Goal: Use online tool/utility: Utilize a website feature to perform a specific function

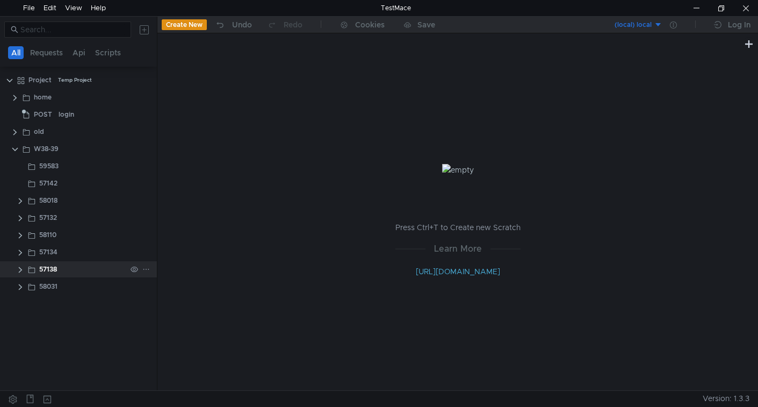
click at [20, 268] on clr-icon at bounding box center [20, 269] width 9 height 9
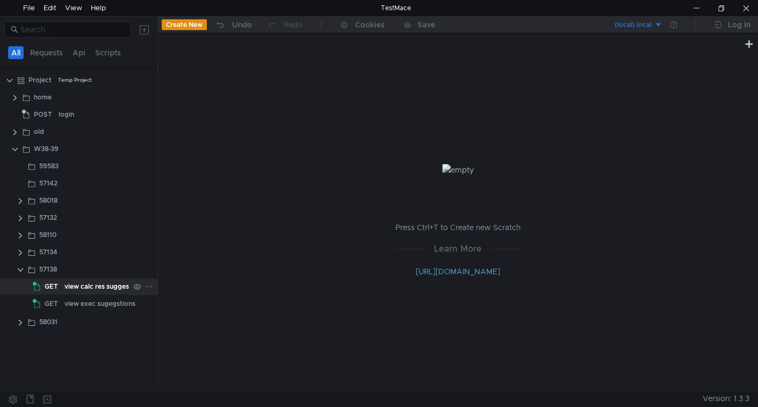
click at [62, 287] on app-tree-icon "GET" at bounding box center [49, 286] width 32 height 16
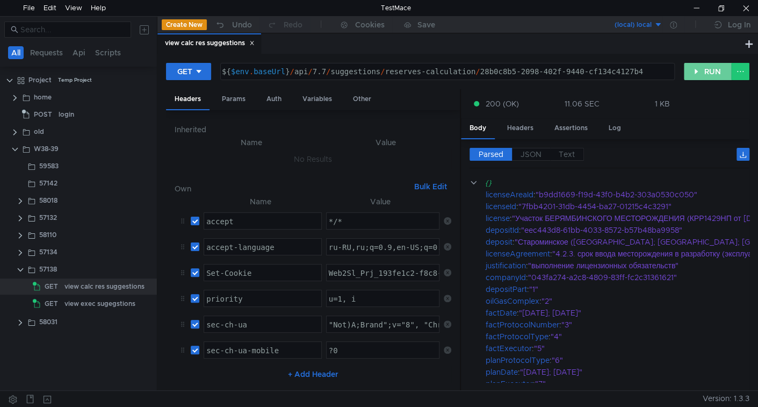
click at [704, 65] on button "RUN" at bounding box center [708, 71] width 48 height 17
click at [99, 305] on div "view exec sugegstions" at bounding box center [99, 303] width 71 height 16
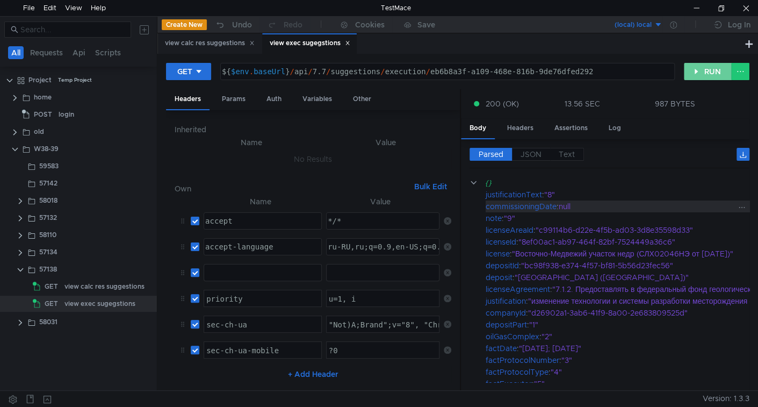
click at [700, 74] on button "RUN" at bounding box center [708, 71] width 48 height 17
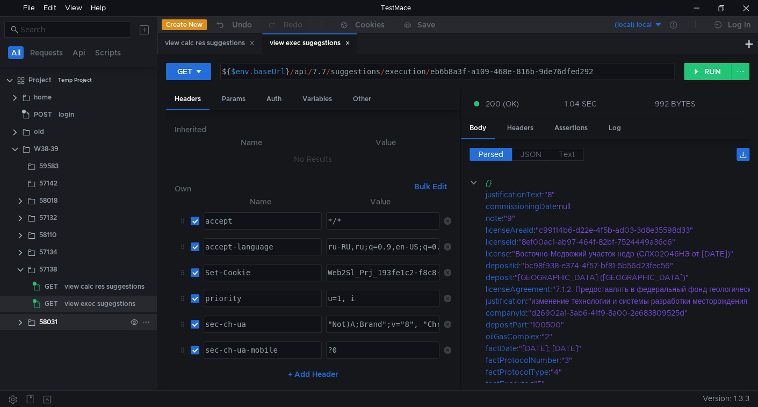
click at [19, 318] on clr-icon at bounding box center [20, 322] width 9 height 9
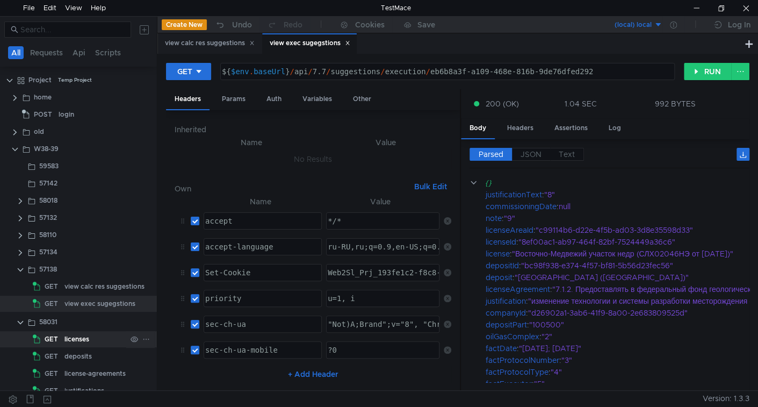
click at [63, 339] on app-tree-icon "GET" at bounding box center [49, 339] width 32 height 16
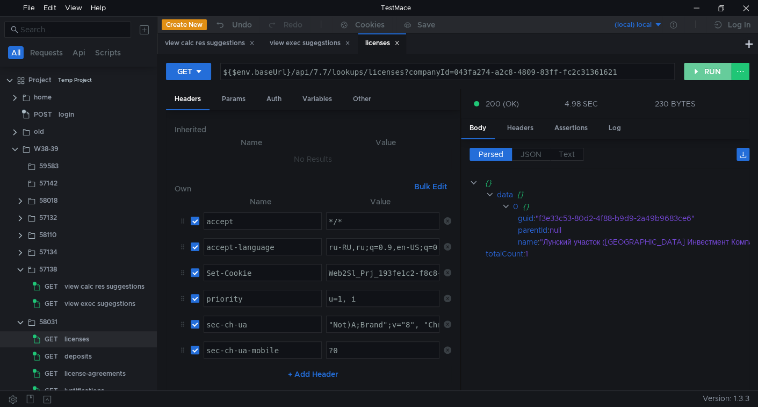
click at [715, 83] on div "GET ${$env.baseUrl}/api/7.7/lookups/licenses?companyId=043fa274-a2c8-4809-83ff-…" at bounding box center [457, 75] width 583 height 27
click at [710, 74] on button "RUN" at bounding box center [708, 71] width 48 height 17
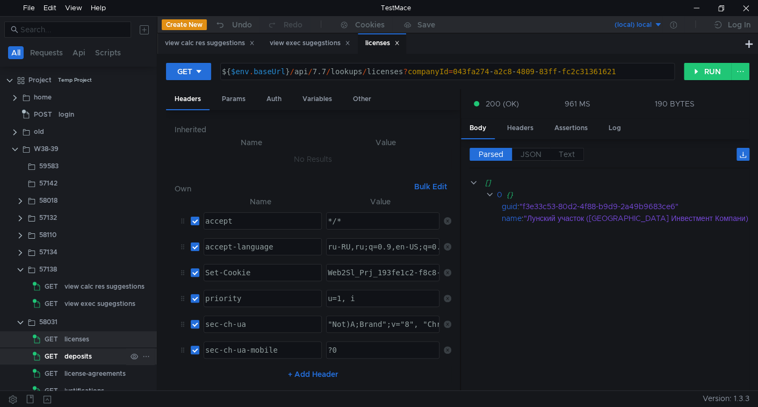
click at [69, 360] on div "deposits" at bounding box center [77, 356] width 27 height 16
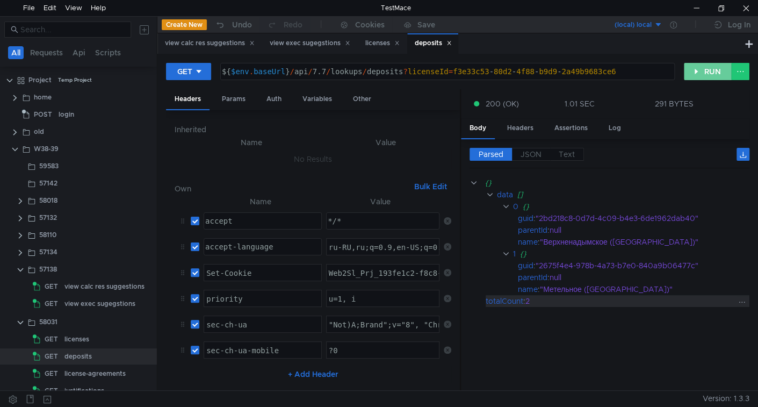
click at [697, 64] on button "RUN" at bounding box center [708, 71] width 48 height 17
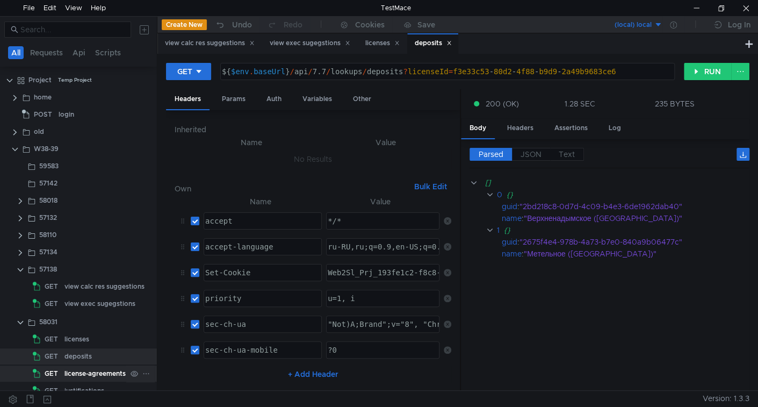
click at [82, 374] on div "license-agreements" at bounding box center [94, 373] width 61 height 16
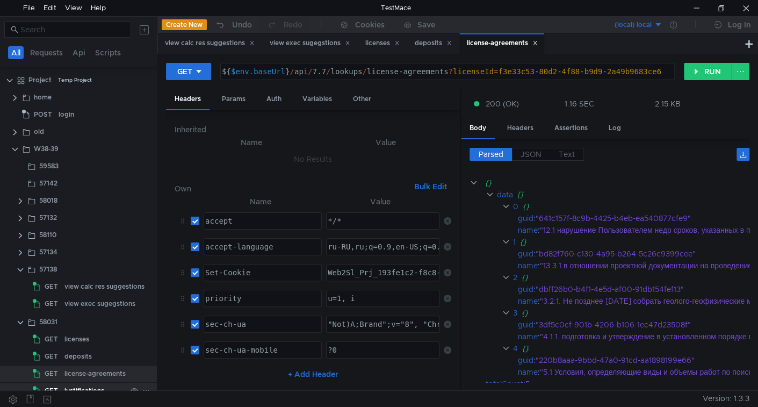
scroll to position [53, 0]
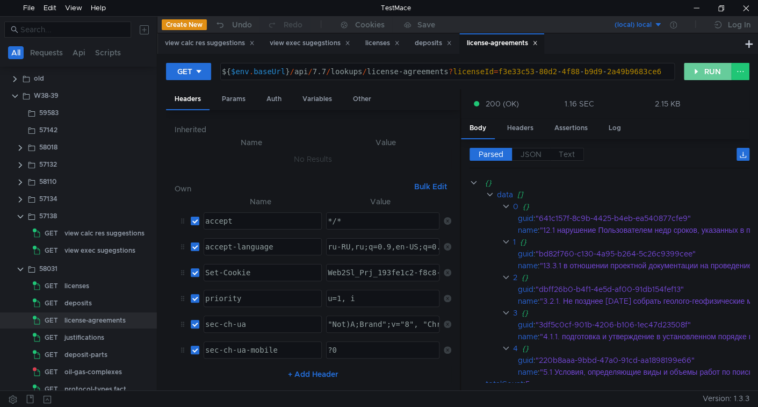
click at [703, 68] on button "RUN" at bounding box center [708, 71] width 48 height 17
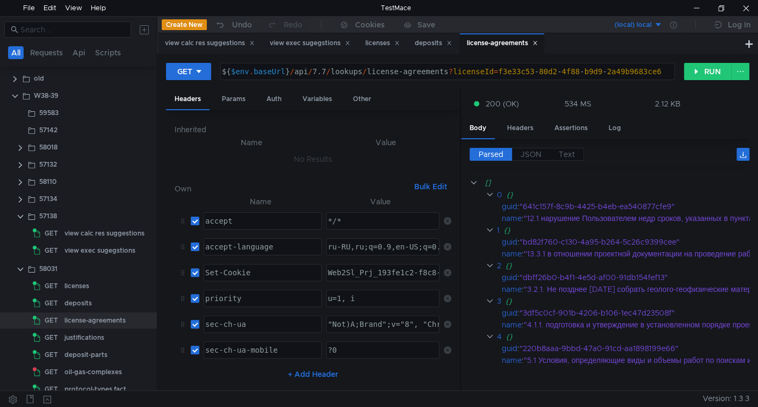
click at [92, 350] on div "deposit-parts" at bounding box center [85, 354] width 43 height 16
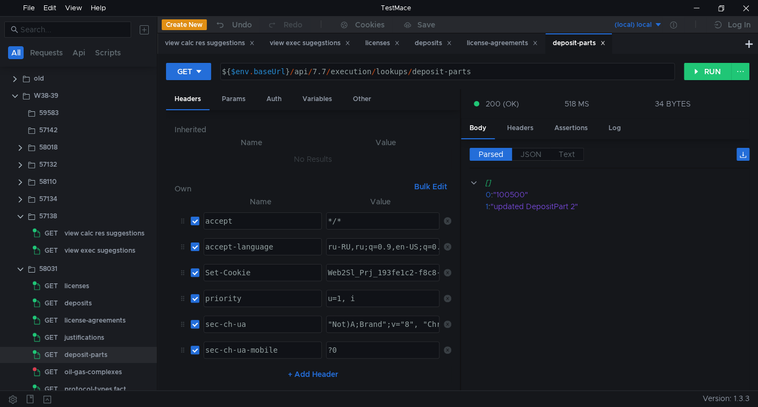
click at [355, 71] on div "${ $env . baseUrl } / api / 7.7 / execution / lookups / deposit-parts" at bounding box center [446, 80] width 453 height 26
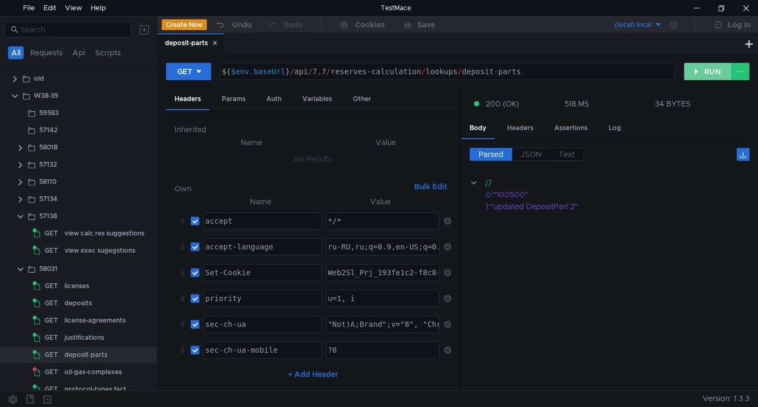
click at [699, 70] on button "RUN" at bounding box center [708, 71] width 48 height 17
click at [360, 68] on div "${ $env . baseUrl } / api / 7.7 / reserves-calculation / lookups / deposit-parts" at bounding box center [446, 80] width 453 height 26
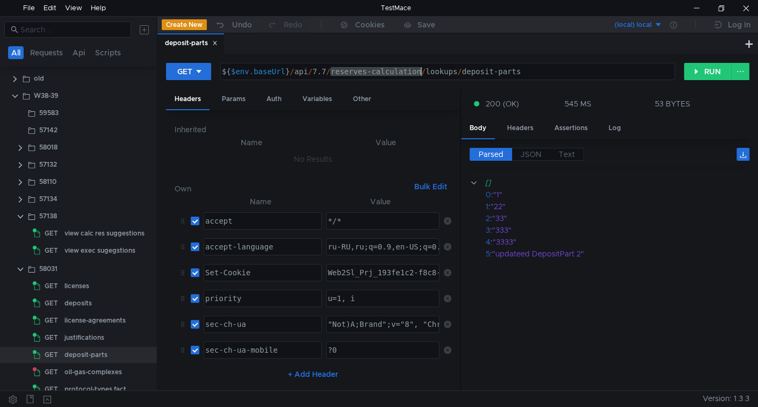
drag, startPoint x: 360, startPoint y: 68, endPoint x: 388, endPoint y: 67, distance: 27.4
click at [388, 67] on div "${ $env . baseUrl } / api / 7.7 / reserves-calculation / lookups / deposit-parts" at bounding box center [446, 80] width 453 height 26
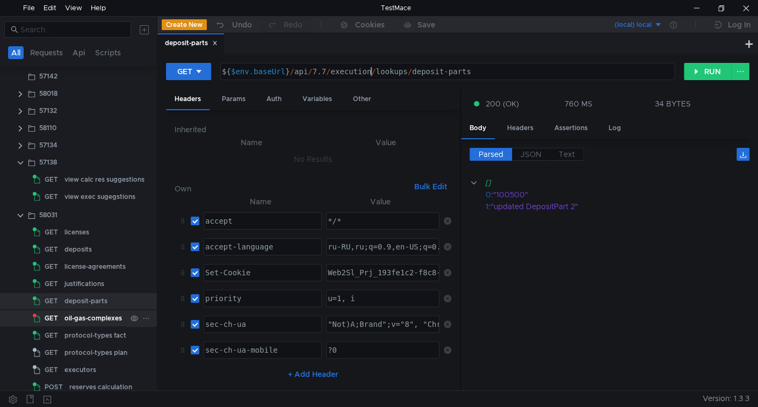
scroll to position [202, 0]
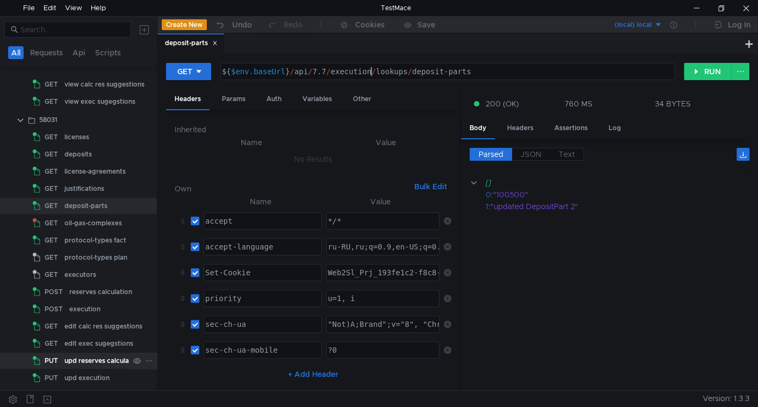
type textarea "${$env.baseUrl}/api/7.7/execution/lookups/deposit-parts"
click at [72, 365] on div "upd reserves calculation" at bounding box center [102, 360] width 77 height 16
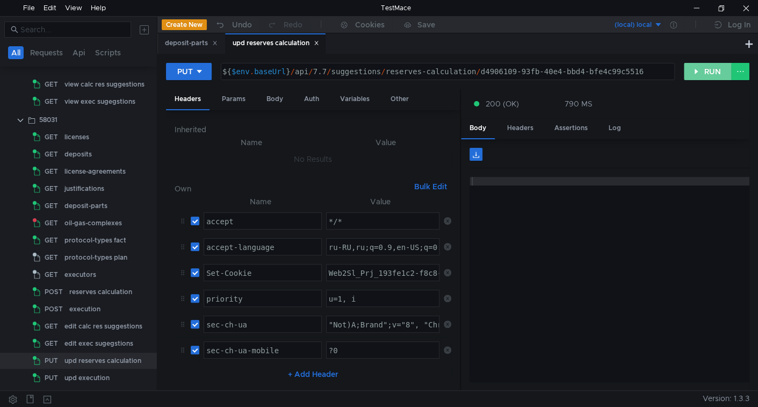
click at [708, 76] on button "RUN" at bounding box center [708, 71] width 48 height 17
click at [82, 137] on div "licenses" at bounding box center [76, 137] width 25 height 16
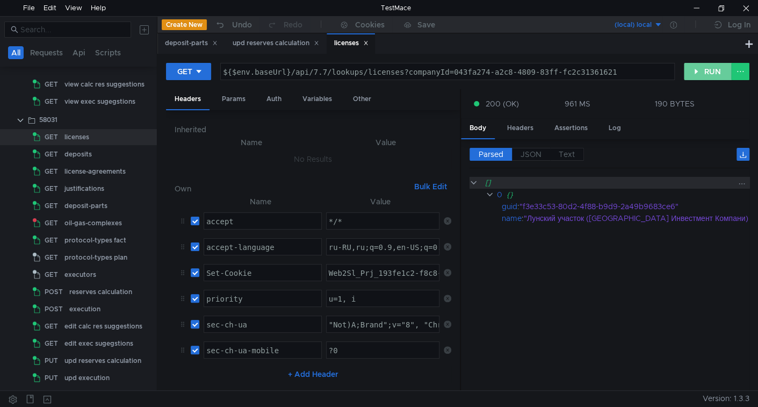
click at [703, 67] on button "RUN" at bounding box center [708, 71] width 48 height 17
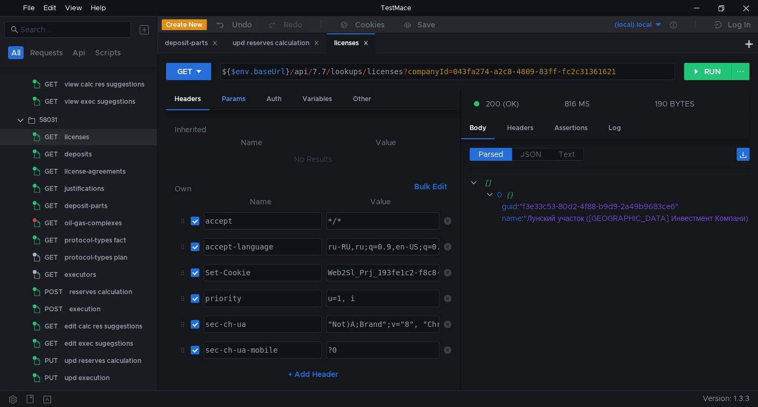
click at [238, 100] on div "Params" at bounding box center [233, 99] width 41 height 20
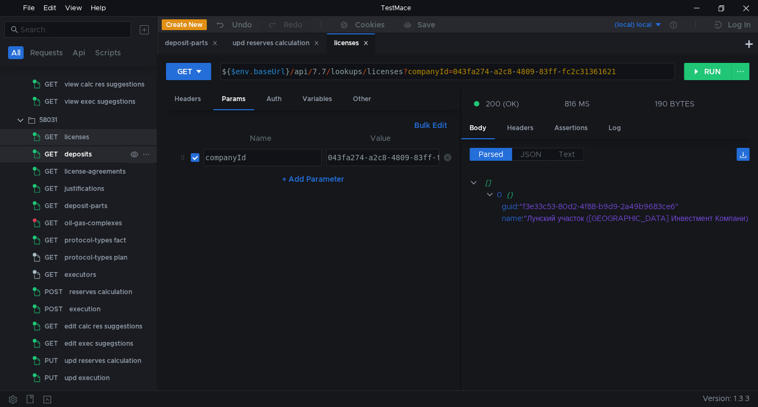
click at [92, 157] on div "deposits" at bounding box center [95, 154] width 62 height 16
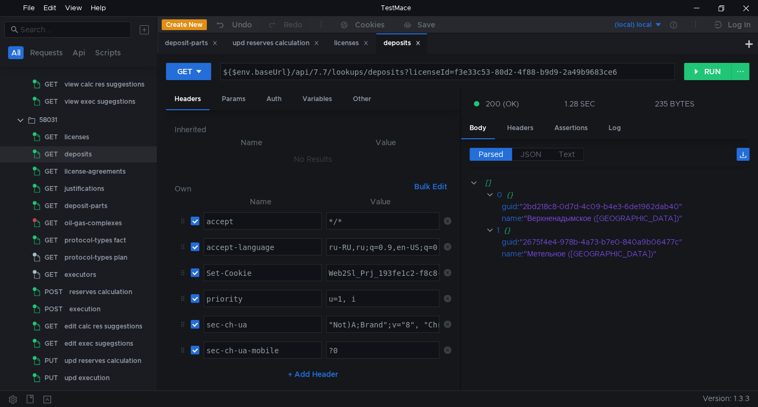
click at [713, 71] on button "RUN" at bounding box center [708, 71] width 48 height 17
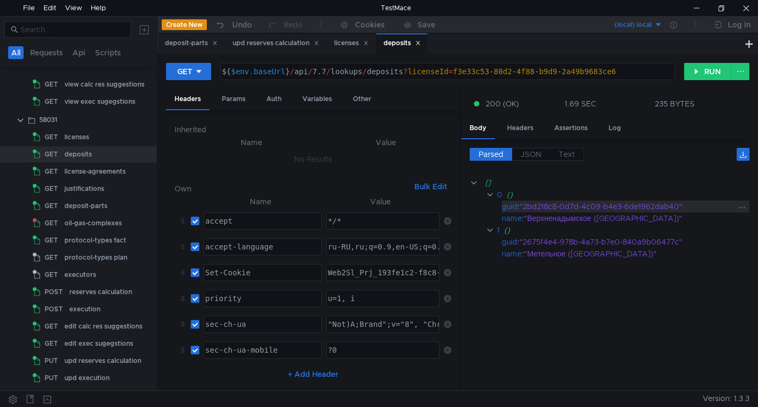
click at [533, 204] on div ""2bd218c8-0d7d-4c09-b4e3-6de1962dab40"" at bounding box center [627, 206] width 216 height 12
drag, startPoint x: 533, startPoint y: 204, endPoint x: 656, endPoint y: 201, distance: 123.0
click at [656, 201] on div ""2bd218c8-0d7d-4c09-b4e3-6de1962dab40"" at bounding box center [627, 206] width 216 height 12
copy div "2bd218c8-0d7d-4c09-b4e3-6de1962dab40"
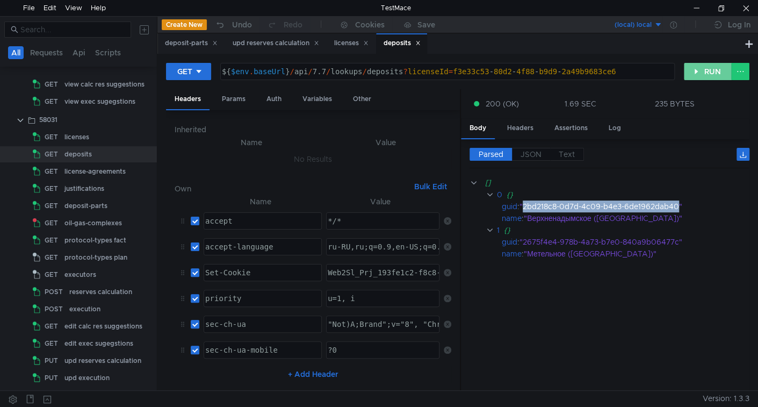
click at [689, 75] on button "RUN" at bounding box center [708, 71] width 48 height 17
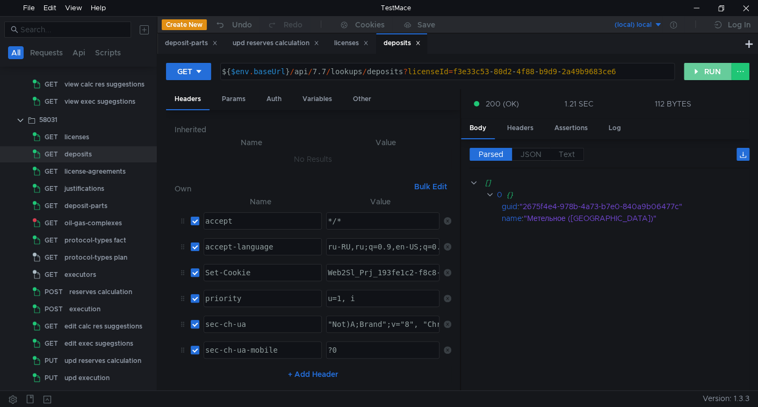
click at [706, 63] on button "RUN" at bounding box center [708, 71] width 48 height 17
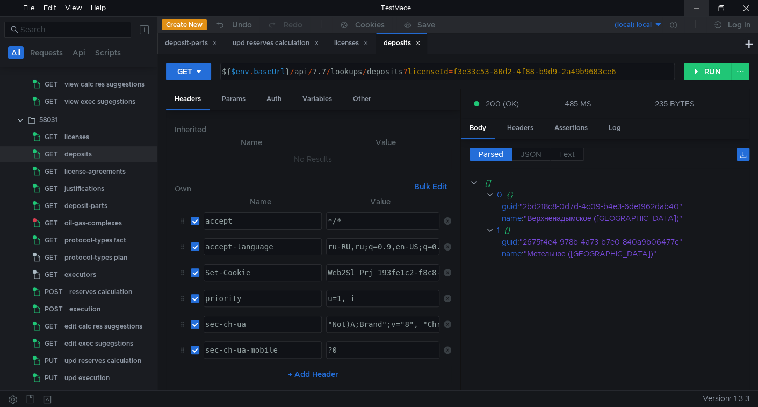
click at [701, 5] on div at bounding box center [696, 8] width 25 height 16
click at [121, 405] on div at bounding box center [353, 398] width 698 height 16
click at [93, 138] on div "licenses" at bounding box center [95, 137] width 62 height 16
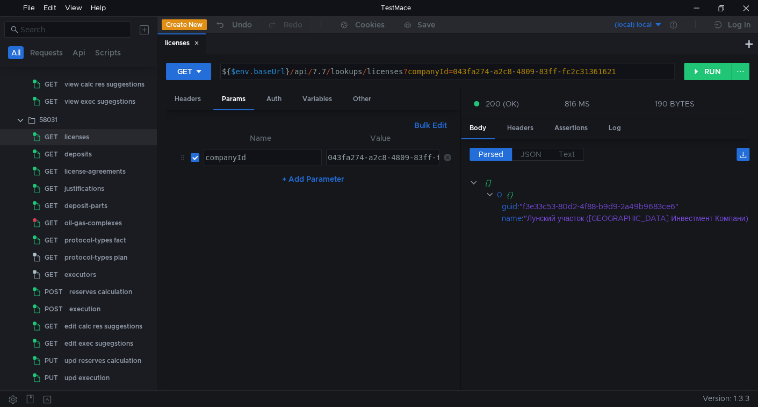
click at [338, 153] on div "043fa274-a2c8-4809-83ff-fc2c31361621" at bounding box center [408, 166] width 166 height 26
paste textarea "2e3921e7-383b-4cc9-98ff-84be1c3cd477"
click at [711, 68] on button "RUN" at bounding box center [708, 71] width 48 height 17
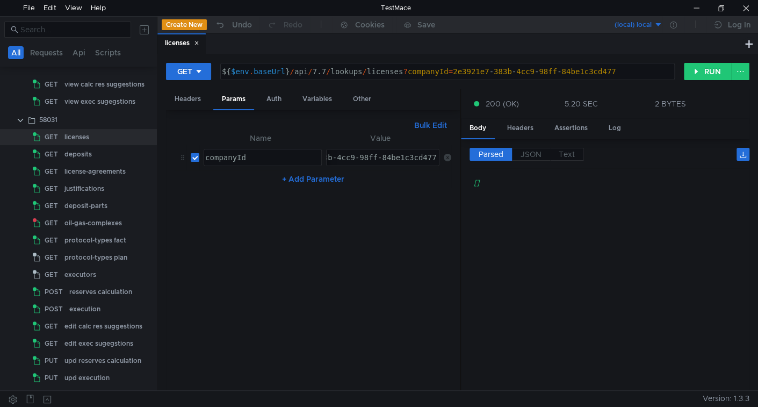
click at [364, 153] on div "2e3921e7-383b-4cc9-98ff-84be1c3cd477" at bounding box center [354, 166] width 166 height 26
type textarea "043fa274-a2c8-4809-83ff-fc2c31361621"
click at [454, 71] on div "${ $env . baseUrl } / api / 7.7 / lookups / licenses ? companyId = 043fa274 - a…" at bounding box center [446, 80] width 453 height 26
type textarea "${$env.baseUrl}/api/7.7/lookups/licenses?companyId=043fa274-a2c8-4809-83ff-fc2c…"
click at [716, 67] on button "RUN" at bounding box center [708, 71] width 48 height 17
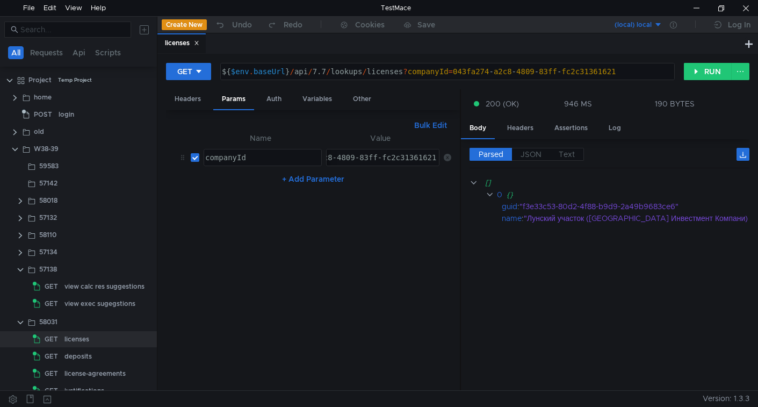
click at [460, 69] on div "${ $env . baseUrl } / api / 7.7 / lookups / licenses ? companyId = 043fa274 - a…" at bounding box center [446, 80] width 453 height 26
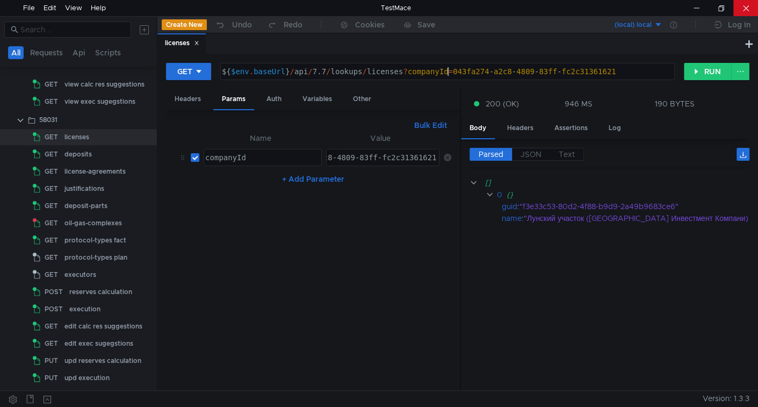
click at [749, 5] on div at bounding box center [745, 8] width 25 height 16
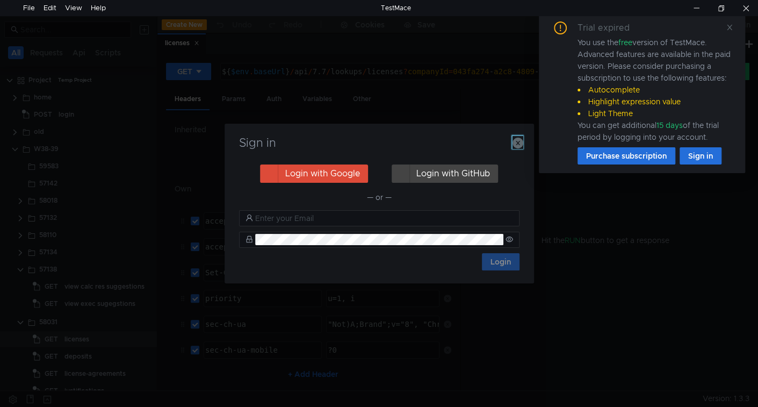
click at [514, 146] on icon "button" at bounding box center [517, 142] width 11 height 11
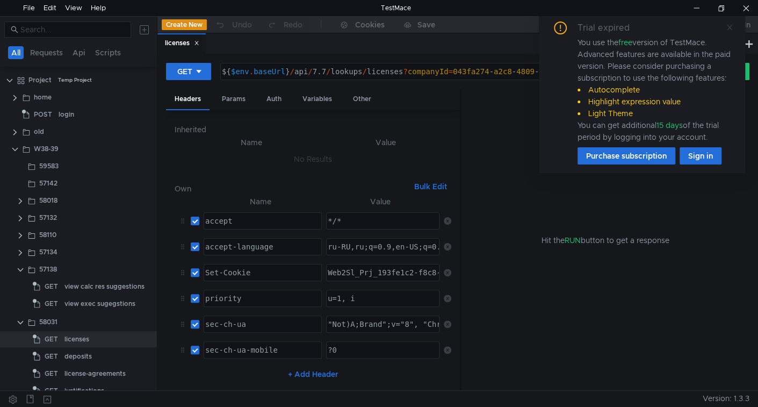
click at [730, 24] on icon at bounding box center [729, 28] width 8 height 8
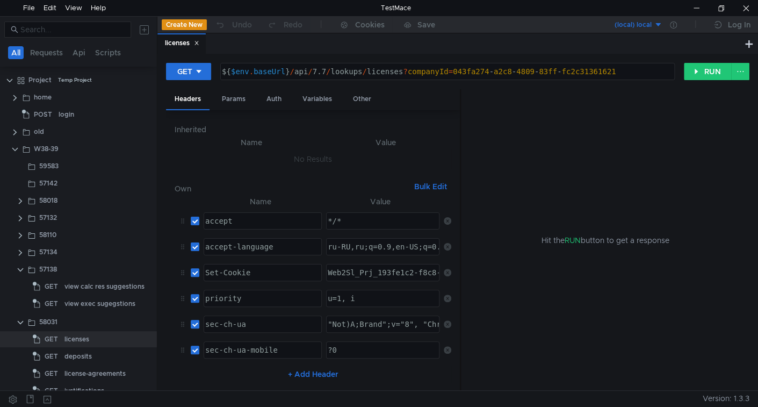
click at [703, 5] on div at bounding box center [696, 8] width 25 height 16
click at [705, 74] on button "RUN" at bounding box center [708, 71] width 48 height 17
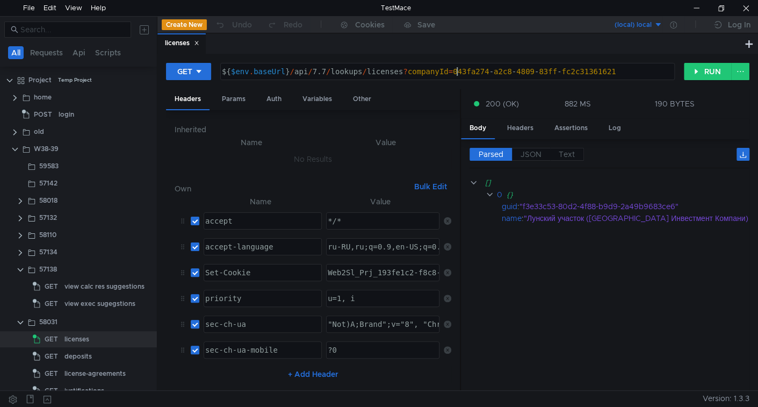
type textarea "${$env.baseUrl}/api/7.7/lookups/licenses?companyId=043fa274-a2c8-4809-83ff-fc2c…"
click at [460, 69] on div "${ $env . baseUrl } / api / 7.7 / lookups / licenses ? companyId = 043fa274 - a…" at bounding box center [446, 80] width 453 height 26
click at [228, 96] on div "Params" at bounding box center [233, 99] width 41 height 20
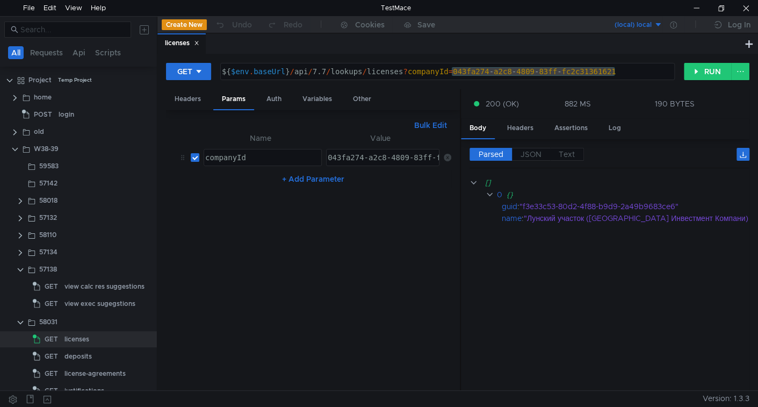
click at [417, 124] on button "Bulk Edit" at bounding box center [430, 125] width 41 height 13
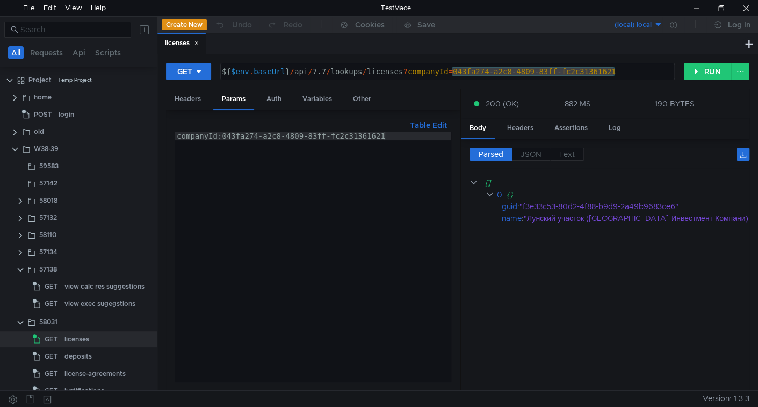
type textarea "companyId:043fa274-a2c8-4809-83ff-fc2c31361621"
click at [412, 135] on div "companyId:043fa274-a2c8-4809-83ff-fc2c31361621" at bounding box center [313, 265] width 277 height 267
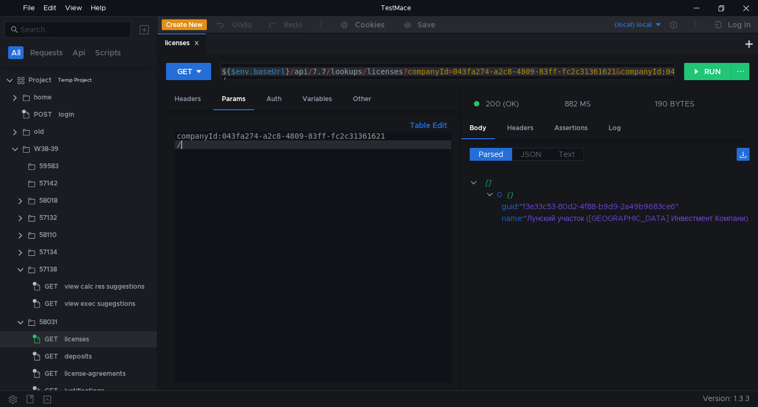
paste textarea "043fa274-a2c8-4809-83ff-fc2c31361621"
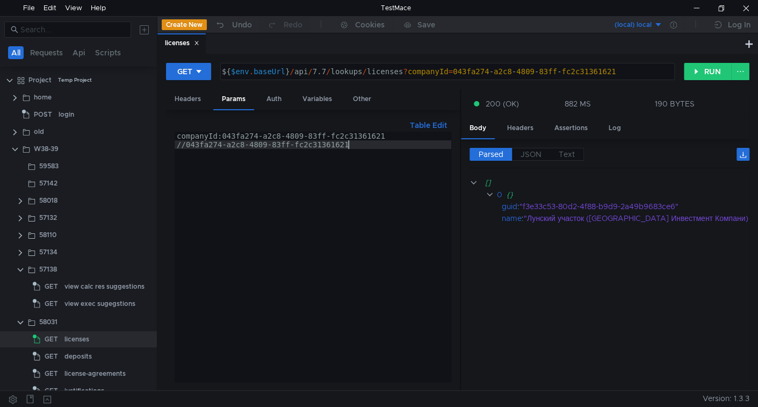
type textarea "//043fa274-a2c8-4809-83ff-fc2c31361621"
click at [712, 68] on button "RUN" at bounding box center [708, 71] width 48 height 17
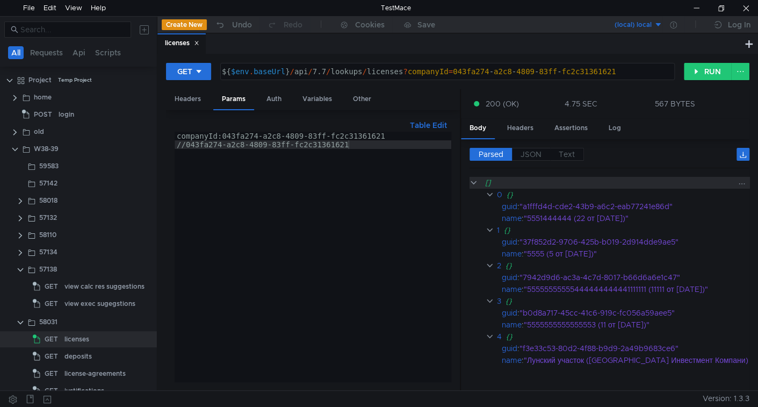
click at [472, 182] on clr-icon at bounding box center [473, 182] width 9 height 9
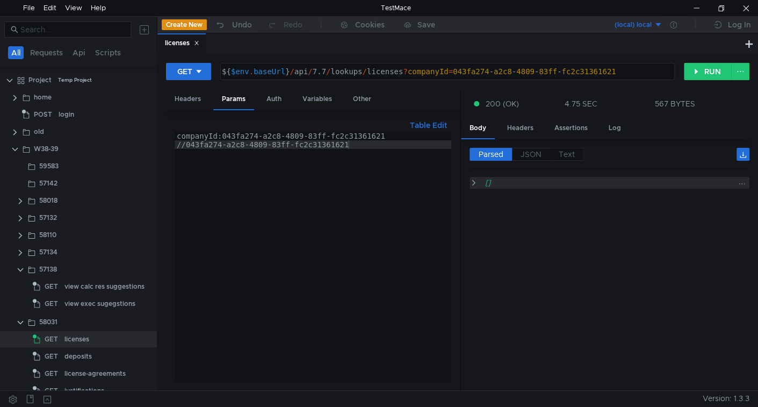
click at [472, 182] on clr-icon at bounding box center [473, 182] width 8 height 9
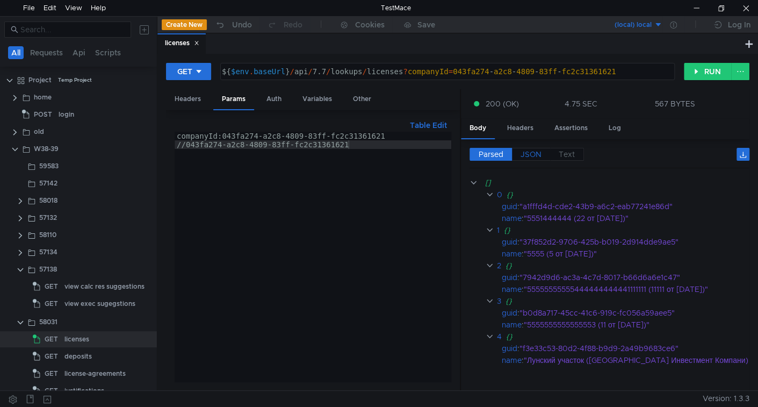
click at [531, 153] on span "JSON" at bounding box center [530, 154] width 21 height 10
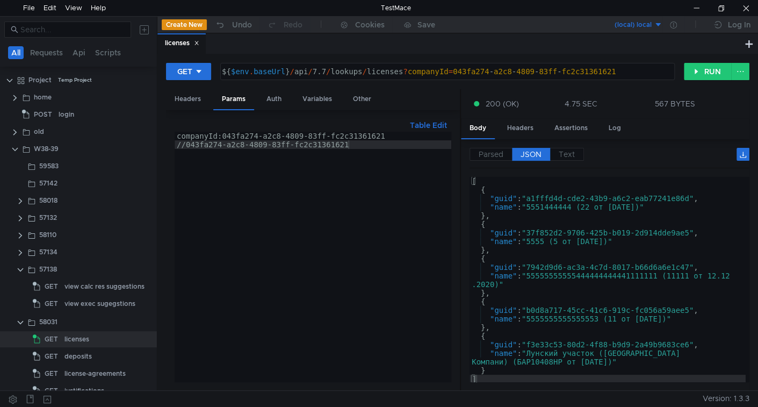
click at [501, 195] on div "[ { "guid" : "a1fffd4d-cde2-43b9-a6c2-eab77241e86d" , "name" : "5551444444 (22 …" at bounding box center [607, 286] width 276 height 219
click at [501, 195] on div "[ { "guid" : "a1fffd4d-cde2-43b9-a6c2-eab77241e86d" , "name" : "5551444444 (22 …" at bounding box center [607, 288] width 276 height 222
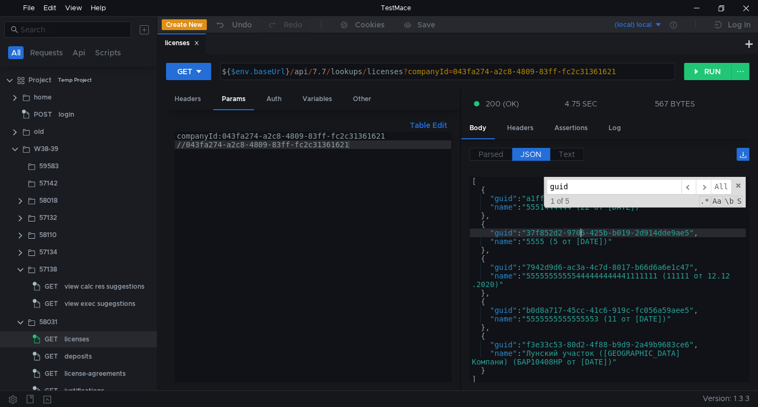
click at [580, 228] on div "[ { "guid" : "a1fffd4d-cde2-43b9-a6c2-eab77241e86d" , "name" : "5551444444 (22 …" at bounding box center [607, 288] width 276 height 222
click at [569, 286] on div "[ { "guid" : "a1fffd4d-cde2-43b9-a6c2-eab77241e86d" , "name" : "5551444444 (22 …" at bounding box center [607, 288] width 276 height 222
click at [738, 182] on span at bounding box center [738, 186] width 8 height 8
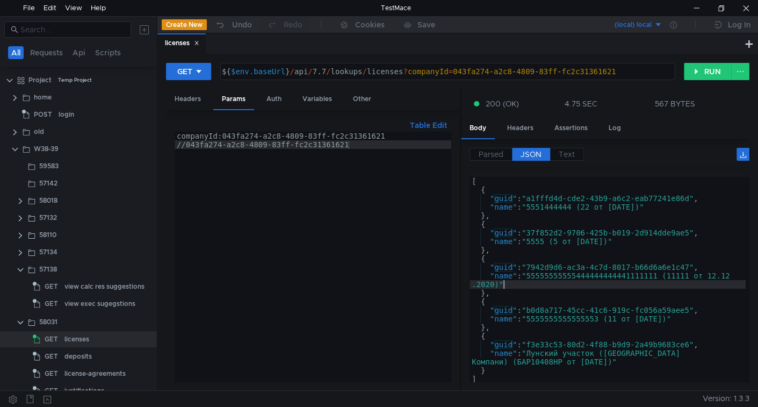
click at [538, 265] on div "[ { "guid" : "a1fffd4d-cde2-43b9-a6c2-eab77241e86d" , "name" : "5551444444 (22 …" at bounding box center [607, 288] width 276 height 222
type textarea ""guid": "7942d9d6-ac3a-4c7d-8017-b66d6a6e1c47","
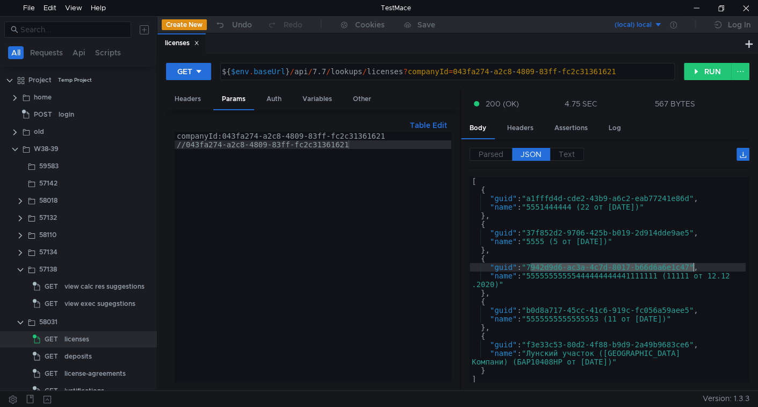
drag, startPoint x: 538, startPoint y: 265, endPoint x: 688, endPoint y: 263, distance: 150.9
click at [688, 263] on div "[ { "guid" : "a1fffd4d-cde2-43b9-a6c2-eab77241e86d" , "name" : "5551444444 (22 …" at bounding box center [607, 288] width 276 height 222
click at [711, 71] on button "RUN" at bounding box center [708, 71] width 48 height 17
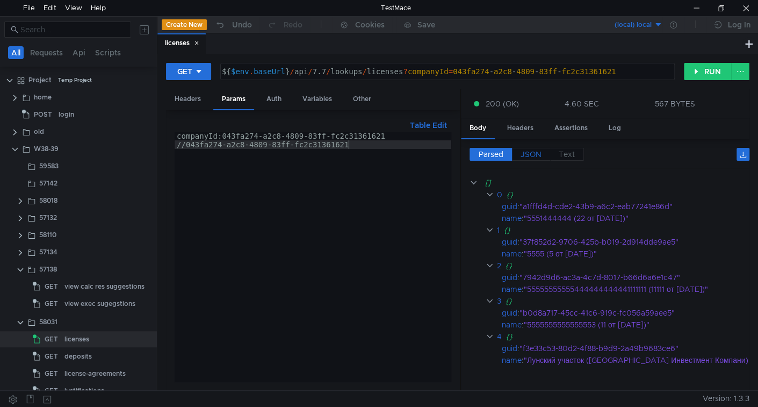
click at [533, 155] on span "JSON" at bounding box center [530, 154] width 21 height 10
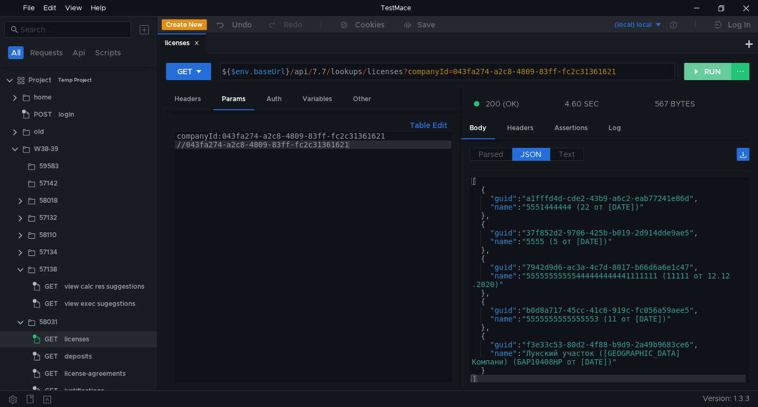
click at [712, 65] on button "RUN" at bounding box center [708, 71] width 48 height 17
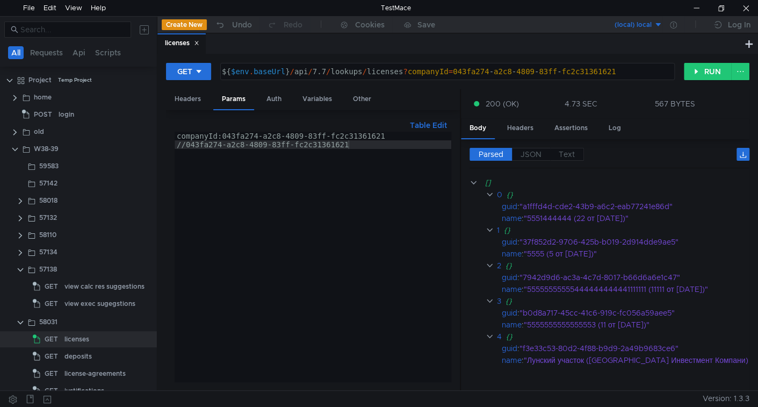
drag, startPoint x: 185, startPoint y: 147, endPoint x: 320, endPoint y: 202, distance: 145.4
click at [186, 147] on div "companyId:043fa274-a2c8-4809-83ff-fc2c31361621 //043fa274-a2c8-4809-83ff-fc2c31…" at bounding box center [313, 265] width 277 height 267
type textarea "companyId:043fa274-a2c8-4809-83ff-fc2c31361621"
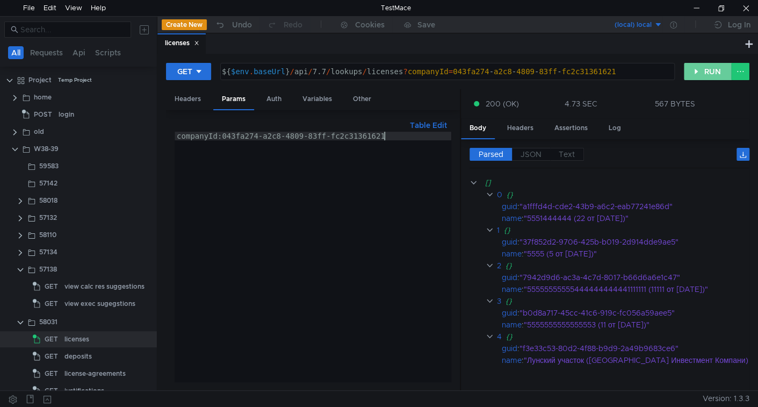
click at [702, 70] on button "RUN" at bounding box center [708, 71] width 48 height 17
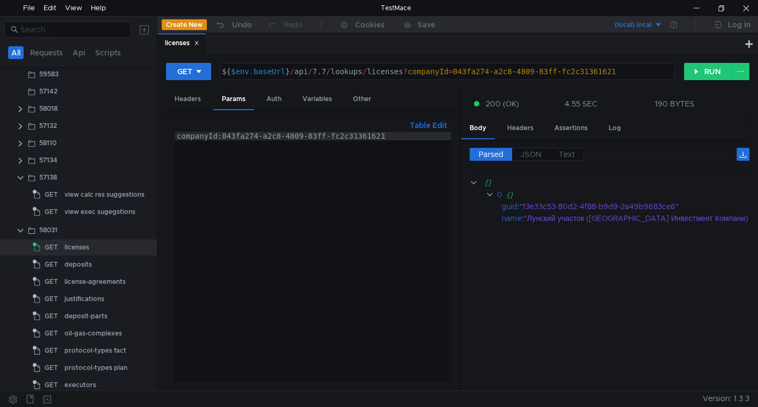
scroll to position [161, 0]
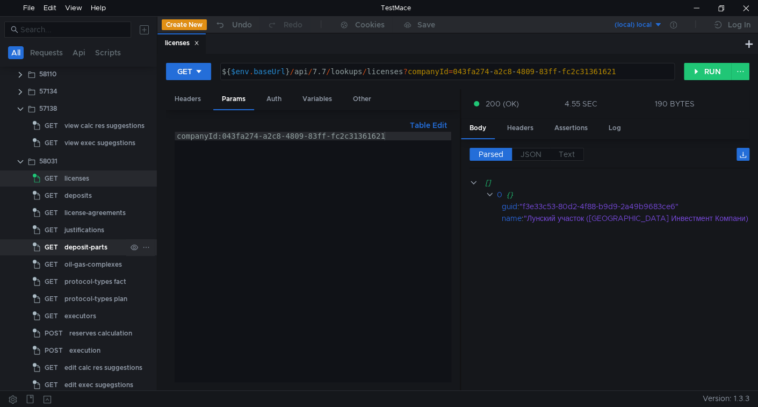
click at [88, 250] on div "deposit-parts" at bounding box center [85, 247] width 43 height 16
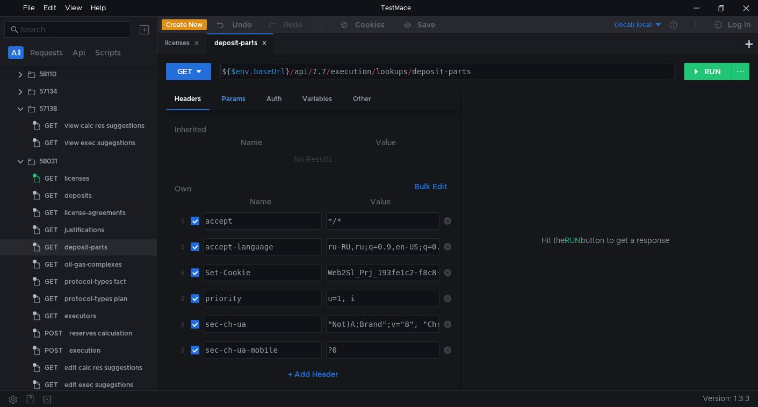
click at [219, 100] on div "Params" at bounding box center [233, 99] width 41 height 20
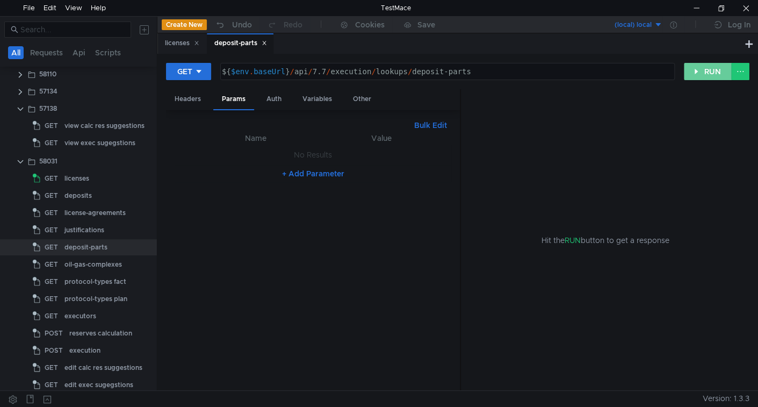
drag, startPoint x: 704, startPoint y: 67, endPoint x: 638, endPoint y: 111, distance: 79.4
click at [703, 69] on button "RUN" at bounding box center [708, 71] width 48 height 17
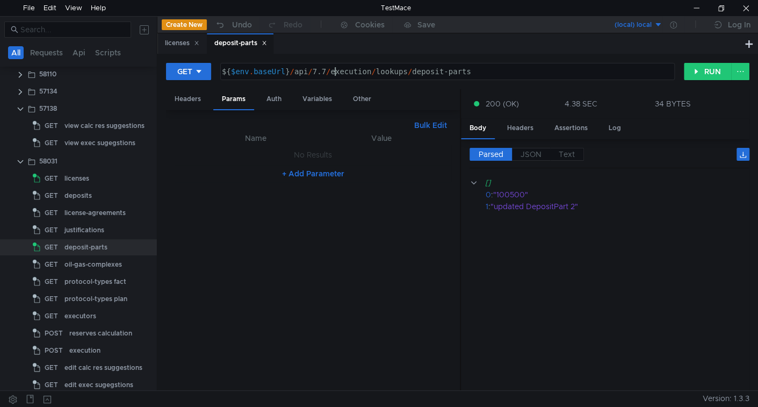
click at [336, 68] on div "${ $env . baseUrl } / api / 7.7 / execution / lookups / deposit-parts" at bounding box center [446, 80] width 453 height 26
type textarea "${$env.baseUrl}/api/7.7/reserves-calculation/lookups/deposit-parts"
click at [437, 124] on button "Bulk Edit" at bounding box center [430, 125] width 41 height 13
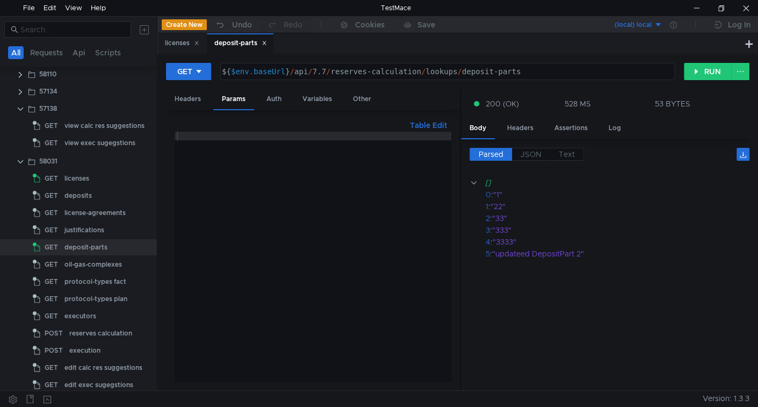
click at [253, 165] on div at bounding box center [313, 265] width 277 height 267
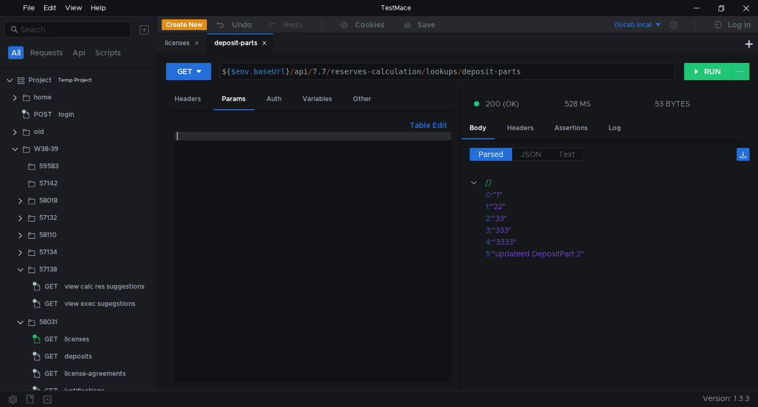
scroll to position [0, 13]
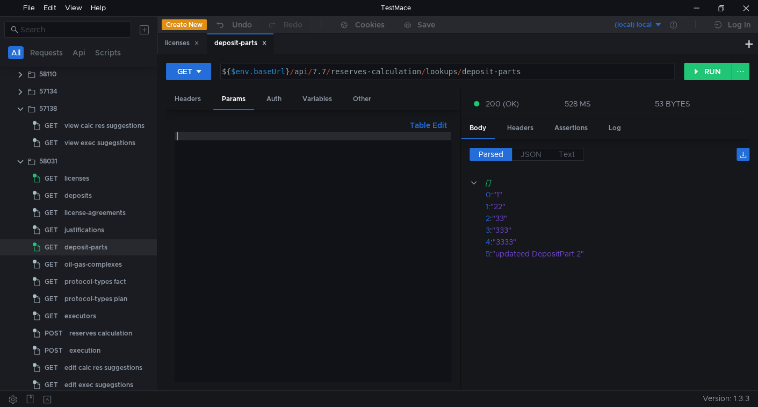
click at [221, 149] on div at bounding box center [313, 265] width 277 height 267
type textarea "searchString: 3"
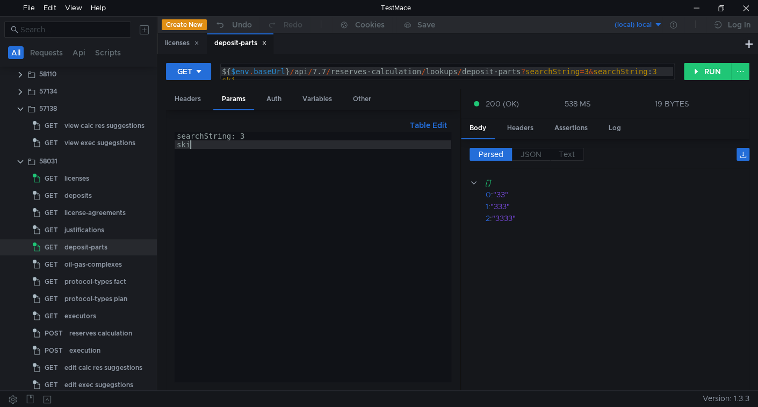
scroll to position [0, 1]
type textarea "skip:1"
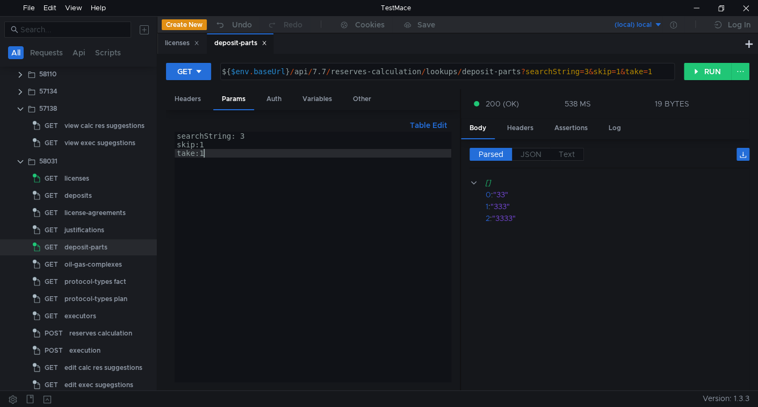
scroll to position [0, 1]
type textarea "take:1"
click at [700, 9] on div at bounding box center [696, 8] width 25 height 16
